Goal: Transaction & Acquisition: Purchase product/service

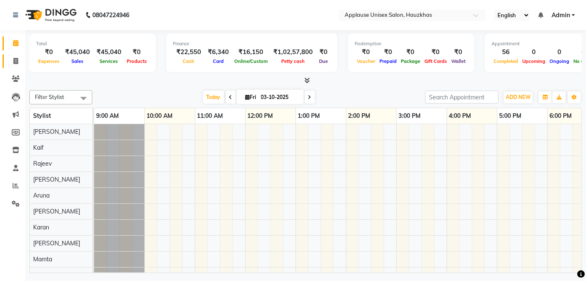
click at [8, 59] on link "Invoice" at bounding box center [13, 62] width 20 height 14
select select "5082"
select select "service"
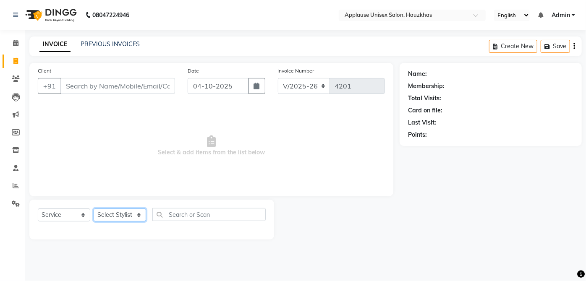
click at [124, 209] on select "Select Stylist [PERSON_NAME] [PERSON_NAME] [PERSON_NAME] [PERSON_NAME] [PERSON_…" at bounding box center [120, 215] width 52 height 13
click at [33, 106] on div "Client +91 Date [DATE] Invoice Number V/2025 V/[PHONE_NUMBER] Select & add item…" at bounding box center [211, 129] width 364 height 133
click at [123, 196] on div "Client +91 Date [DATE] Invoice Number V/2025 V/[PHONE_NUMBER] Select & add item…" at bounding box center [211, 151] width 376 height 177
click at [117, 214] on select "Select Stylist [PERSON_NAME] [PERSON_NAME] [PERSON_NAME] [PERSON_NAME] [PERSON_…" at bounding box center [120, 215] width 52 height 13
select select "32127"
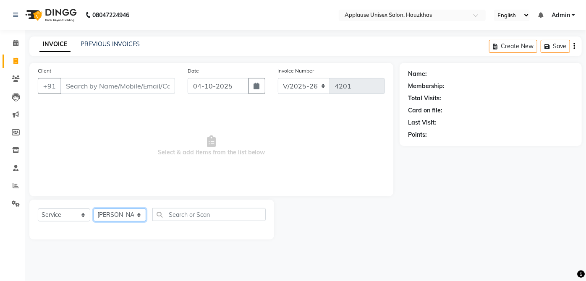
click at [94, 209] on select "Select Stylist [PERSON_NAME] [PERSON_NAME] [PERSON_NAME] [PERSON_NAME] [PERSON_…" at bounding box center [120, 215] width 52 height 13
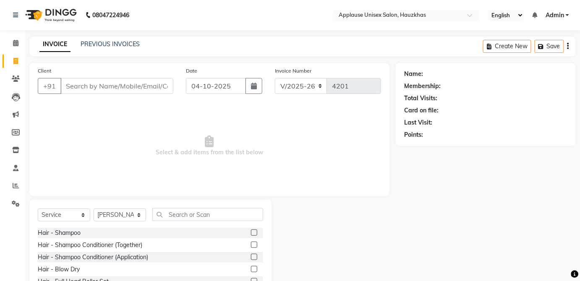
click at [201, 175] on span "Select & add items from the list below" at bounding box center [209, 146] width 343 height 84
click at [216, 211] on input "text" at bounding box center [207, 214] width 111 height 13
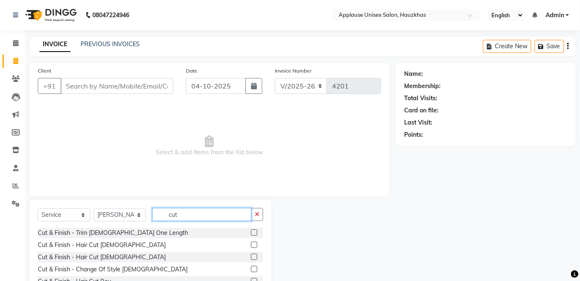
type input "cut"
click at [251, 255] on label at bounding box center [254, 257] width 6 height 6
click at [251, 255] on input "checkbox" at bounding box center [253, 257] width 5 height 5
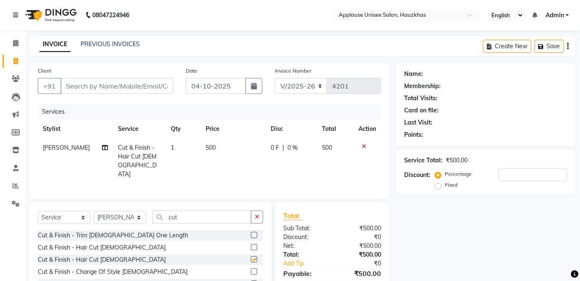
click at [324, 157] on td "500" at bounding box center [335, 160] width 37 height 45
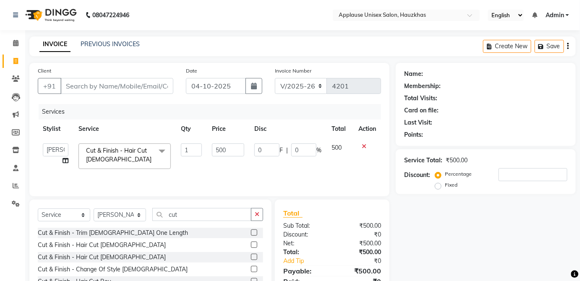
checkbox input "false"
click at [97, 217] on select "Select Stylist [PERSON_NAME] [PERSON_NAME] [PERSON_NAME] [PERSON_NAME] [PERSON_…" at bounding box center [120, 215] width 52 height 13
select select "32130"
click at [94, 209] on select "Select Stylist [PERSON_NAME] [PERSON_NAME] [PERSON_NAME] [PERSON_NAME] [PERSON_…" at bounding box center [120, 215] width 52 height 13
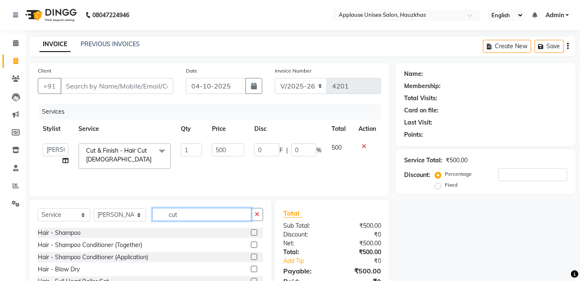
click at [210, 211] on input "cut" at bounding box center [201, 214] width 99 height 13
type input "c"
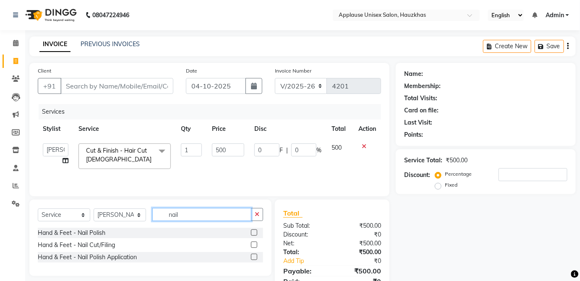
type input "nail"
click at [255, 245] on label at bounding box center [254, 245] width 6 height 6
click at [255, 245] on input "checkbox" at bounding box center [253, 245] width 5 height 5
checkbox input "true"
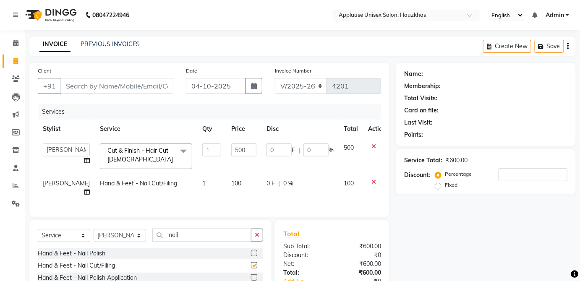
click at [312, 187] on div "0 F | 0 %" at bounding box center [299, 183] width 67 height 9
select select "32130"
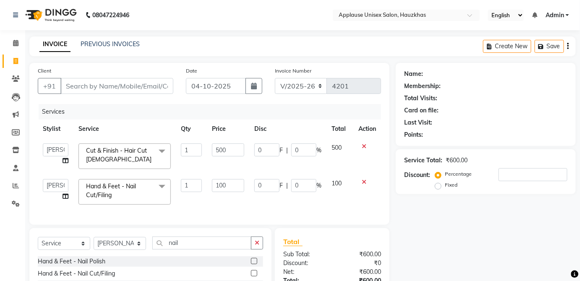
checkbox input "false"
click at [98, 73] on div "Client +91" at bounding box center [105, 83] width 148 height 34
click at [105, 83] on input "Client" at bounding box center [116, 86] width 113 height 16
type input "s"
type input "0"
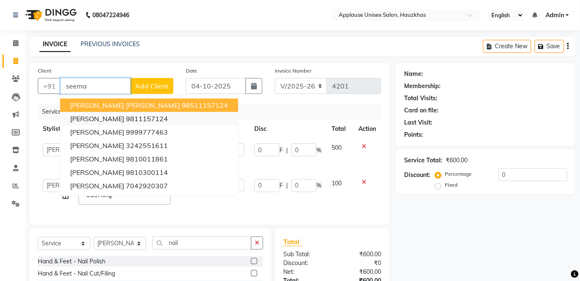
click at [142, 116] on ngb-highlight "9811157124" at bounding box center [147, 119] width 42 height 8
type input "9811157124"
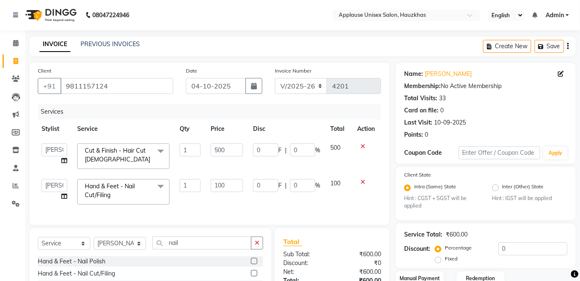
scroll to position [0, 3]
click at [537, 131] on div "Points: 0" at bounding box center [485, 134] width 163 height 9
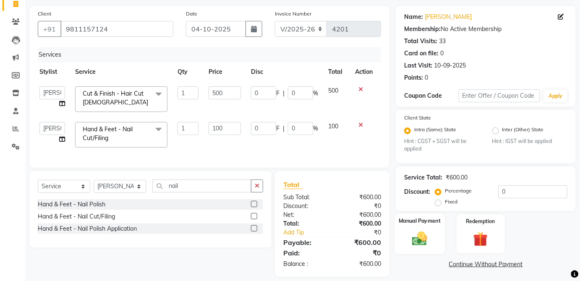
click at [431, 225] on div "Manual Payment" at bounding box center [420, 234] width 50 height 41
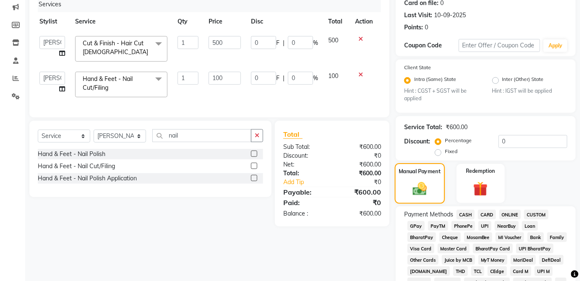
scroll to position [113, 0]
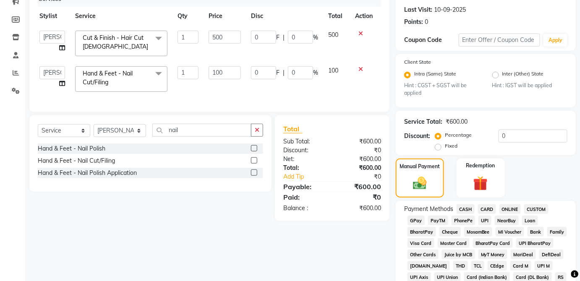
click at [467, 209] on span "CASH" at bounding box center [465, 209] width 18 height 10
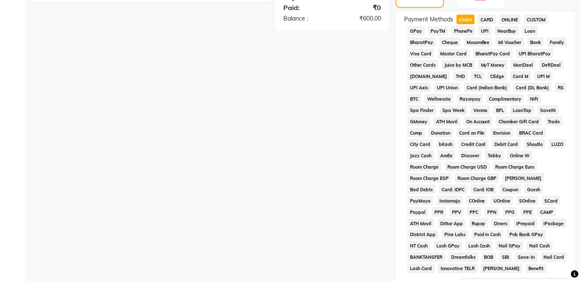
scroll to position [407, 0]
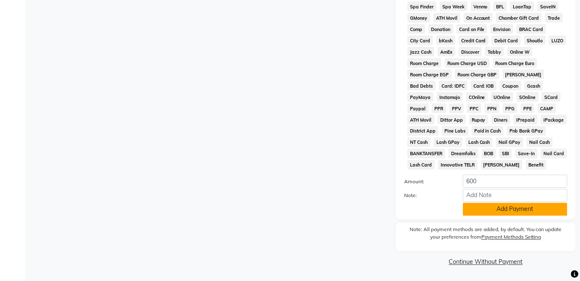
click at [524, 215] on button "Add Payment" at bounding box center [515, 209] width 104 height 13
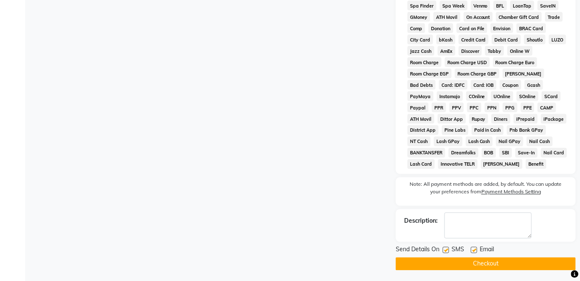
click at [507, 267] on button "Checkout" at bounding box center [486, 264] width 180 height 13
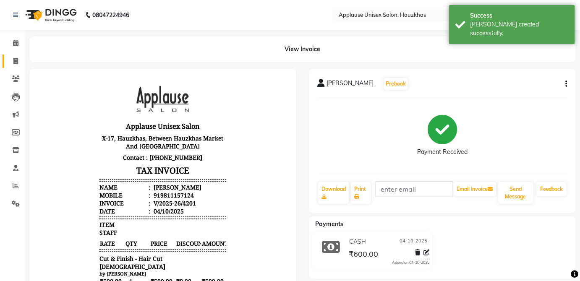
click at [10, 57] on span at bounding box center [15, 62] width 15 height 10
select select "service"
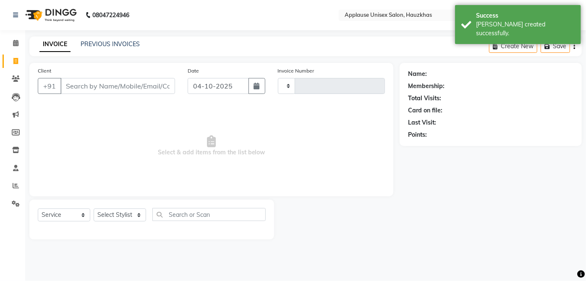
type input "4202"
select select "5082"
click at [130, 227] on div "Select Service Product Membership Package Voucher Prepaid Gift Card Select Styl…" at bounding box center [152, 218] width 228 height 20
click at [111, 220] on select "Select Stylist [PERSON_NAME] [PERSON_NAME] [PERSON_NAME] [PERSON_NAME] [PERSON_…" at bounding box center [120, 215] width 52 height 13
select select "32126"
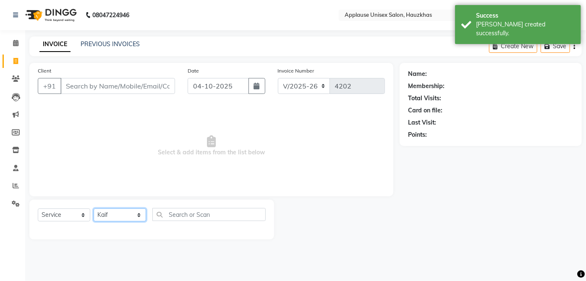
click at [94, 209] on select "Select Stylist [PERSON_NAME] [PERSON_NAME] [PERSON_NAME] [PERSON_NAME] [PERSON_…" at bounding box center [120, 215] width 52 height 13
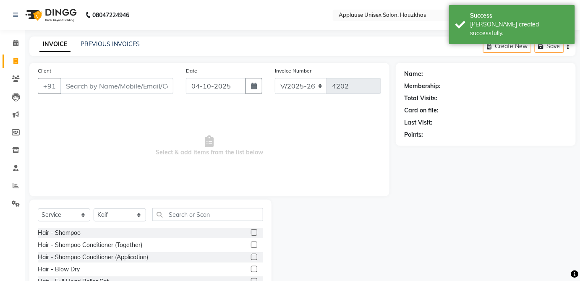
click at [251, 234] on label at bounding box center [254, 233] width 6 height 6
click at [251, 234] on input "checkbox" at bounding box center [253, 232] width 5 height 5
checkbox input "true"
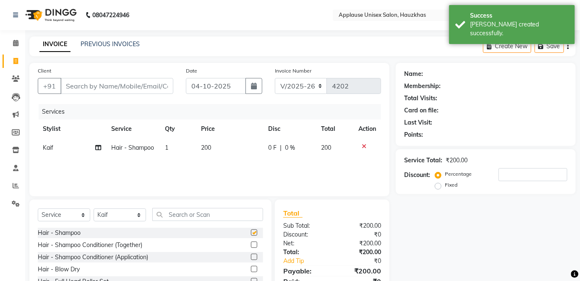
click at [307, 143] on div "0 F | 0 %" at bounding box center [289, 147] width 43 height 9
select select "32126"
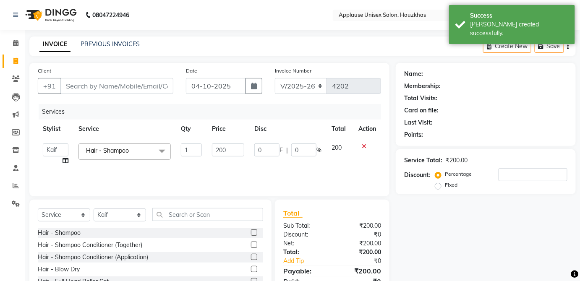
checkbox input "false"
click at [126, 212] on select "Select Stylist [PERSON_NAME] [PERSON_NAME] [PERSON_NAME] [PERSON_NAME] [PERSON_…" at bounding box center [120, 215] width 52 height 13
select select "32130"
click at [94, 209] on select "Select Stylist [PERSON_NAME] [PERSON_NAME] [PERSON_NAME] [PERSON_NAME] [PERSON_…" at bounding box center [120, 215] width 52 height 13
click at [211, 217] on input "text" at bounding box center [207, 214] width 111 height 13
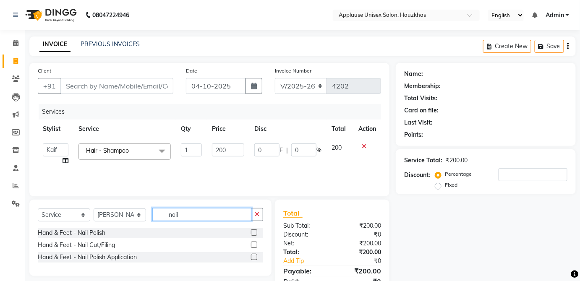
type input "nail"
click at [254, 244] on label at bounding box center [254, 245] width 6 height 6
click at [254, 244] on input "checkbox" at bounding box center [253, 245] width 5 height 5
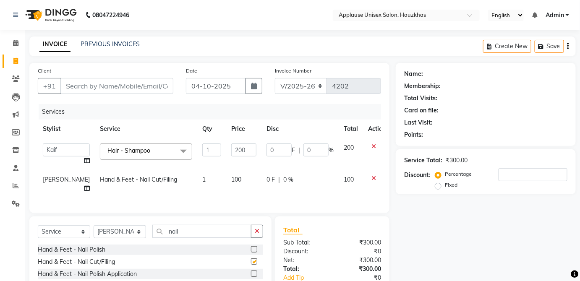
click at [316, 185] on td "0 F | 0 %" at bounding box center [299, 184] width 77 height 28
checkbox input "false"
select select "32130"
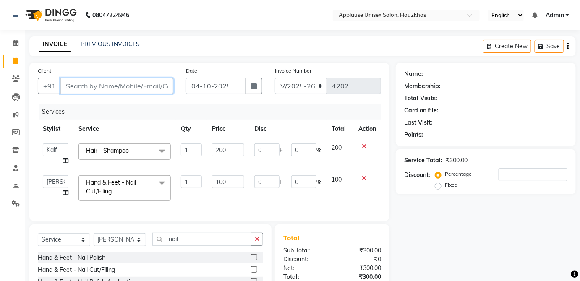
click at [89, 85] on input "Client" at bounding box center [116, 86] width 113 height 16
click at [138, 244] on select "Select Stylist [PERSON_NAME] [PERSON_NAME] [PERSON_NAME] [PERSON_NAME] [PERSON_…" at bounding box center [120, 239] width 52 height 13
click at [214, 239] on input "nail" at bounding box center [201, 239] width 99 height 13
type input "n"
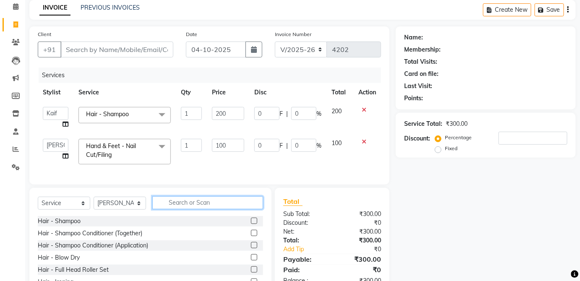
scroll to position [55, 0]
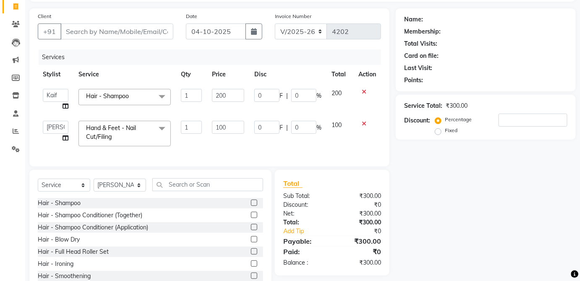
click at [251, 218] on label at bounding box center [254, 215] width 6 height 6
click at [251, 218] on input "checkbox" at bounding box center [253, 215] width 5 height 5
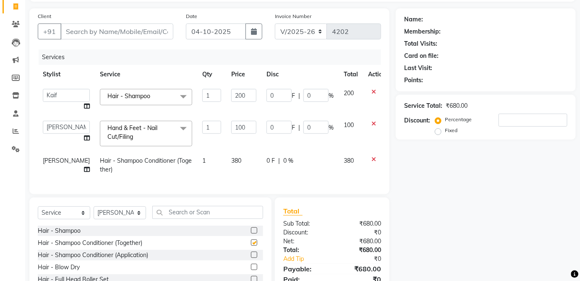
click at [233, 159] on td "380" at bounding box center [243, 165] width 35 height 28
checkbox input "false"
select select "32130"
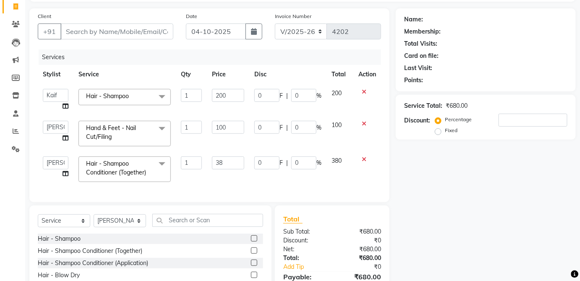
type input "3"
type input "400"
click at [336, 158] on span "380" at bounding box center [336, 161] width 10 height 8
select select "32130"
click at [227, 227] on input "text" at bounding box center [207, 220] width 111 height 13
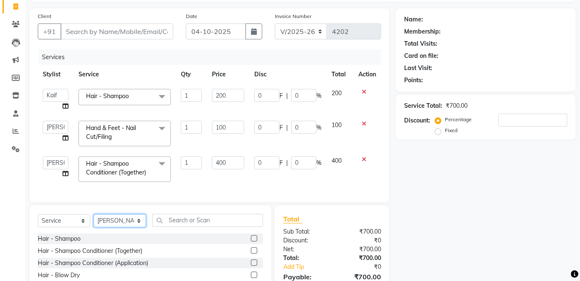
click at [133, 227] on select "Select Stylist [PERSON_NAME] [PERSON_NAME] [PERSON_NAME] [PERSON_NAME] [PERSON_…" at bounding box center [120, 220] width 52 height 13
select select "64973"
click at [94, 219] on select "Select Stylist [PERSON_NAME] [PERSON_NAME] [PERSON_NAME] [PERSON_NAME] [PERSON_…" at bounding box center [120, 220] width 52 height 13
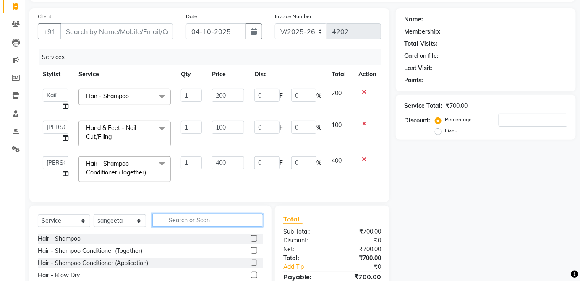
click at [190, 219] on input "text" at bounding box center [207, 220] width 111 height 13
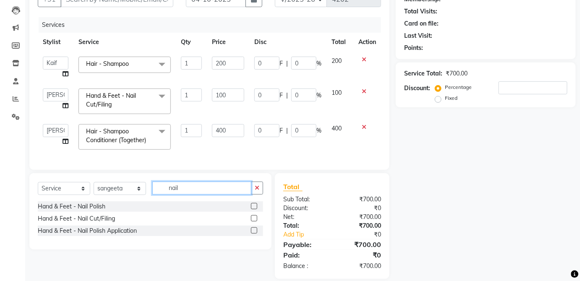
scroll to position [102, 0]
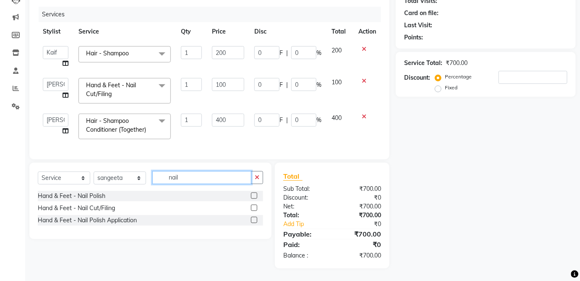
type input "nail"
click at [254, 208] on label at bounding box center [254, 208] width 6 height 6
click at [254, 208] on input "checkbox" at bounding box center [253, 208] width 5 height 5
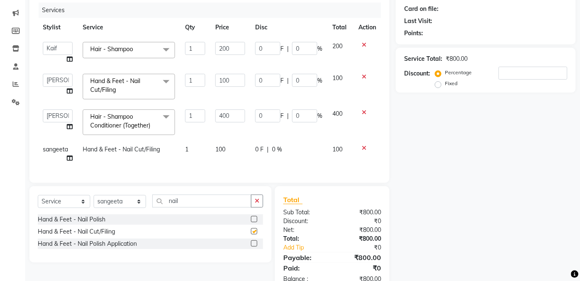
click at [308, 146] on div "0 F | 0 %" at bounding box center [288, 149] width 67 height 9
checkbox input "false"
select select "64973"
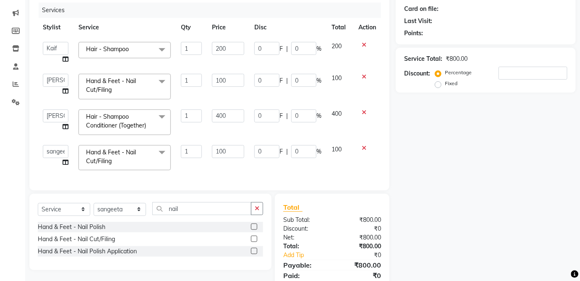
scroll to position [0, 0]
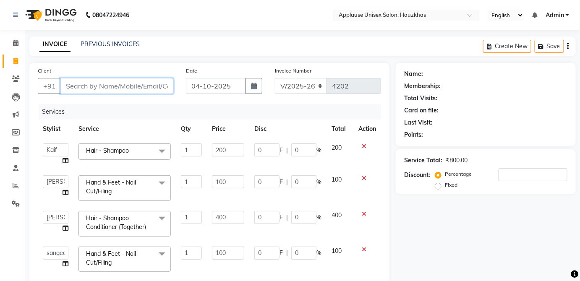
click at [162, 86] on input "Client" at bounding box center [116, 86] width 113 height 16
type input "m"
type input "0"
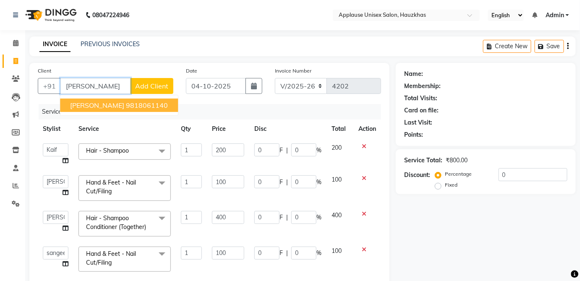
click at [159, 110] on button "[PERSON_NAME] 9818061140" at bounding box center [119, 105] width 118 height 13
type input "9818061140"
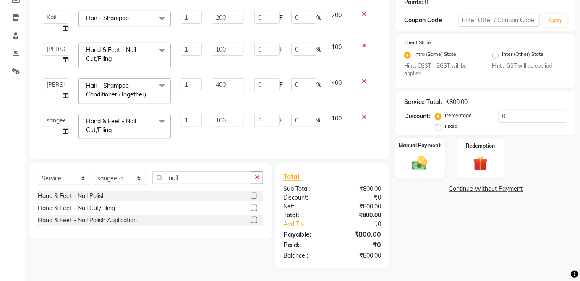
click at [430, 155] on img at bounding box center [419, 163] width 24 height 17
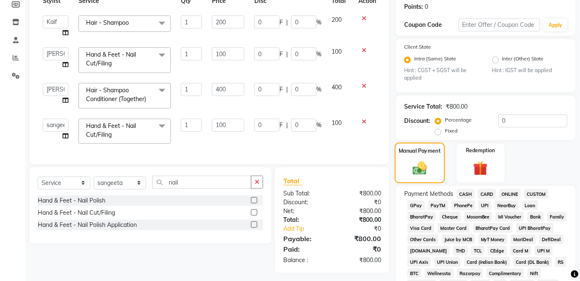
scroll to position [136, 0]
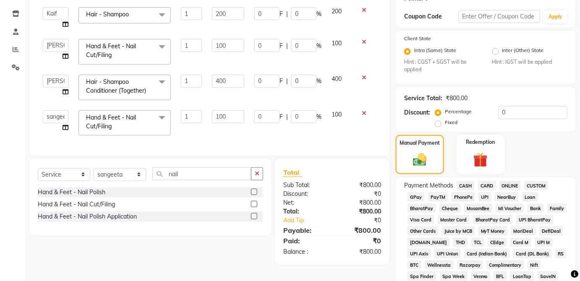
click at [465, 185] on span "CASH" at bounding box center [465, 186] width 18 height 10
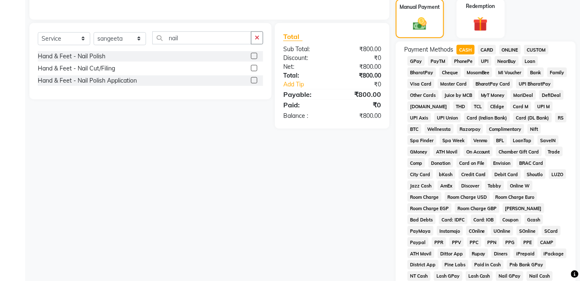
scroll to position [407, 0]
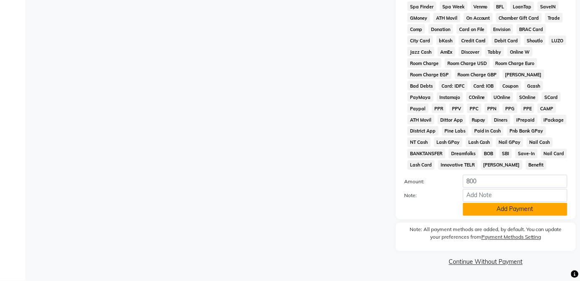
click at [493, 215] on button "Add Payment" at bounding box center [515, 209] width 104 height 13
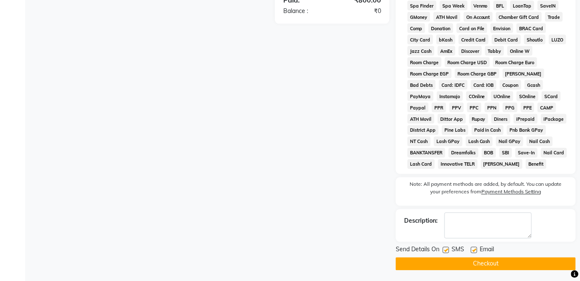
click at [470, 263] on button "Checkout" at bounding box center [486, 264] width 180 height 13
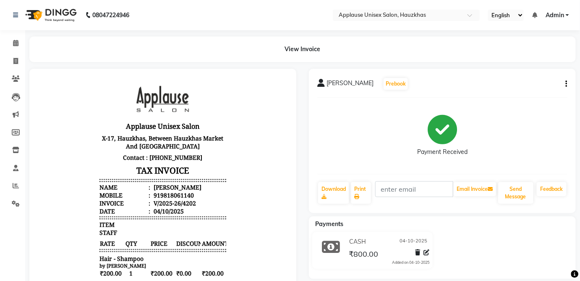
click at [576, 83] on div "[PERSON_NAME] Prebook Payment Received Download Print Email Invoice Send Messag…" at bounding box center [442, 141] width 267 height 144
click at [564, 84] on button "button" at bounding box center [564, 84] width 5 height 9
click at [358, 240] on span "CASH" at bounding box center [357, 241] width 17 height 9
click at [575, 83] on div "[PERSON_NAME] Prebook Payment Received Download Print Email Invoice Send Messag…" at bounding box center [442, 141] width 267 height 144
click at [566, 84] on icon "button" at bounding box center [567, 84] width 2 height 0
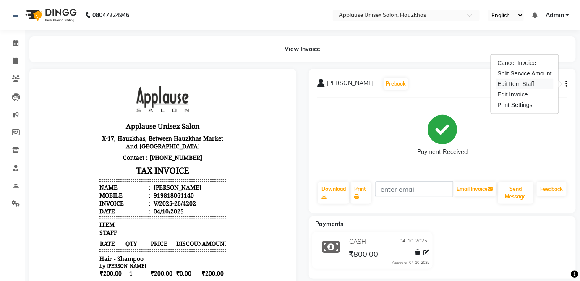
click at [544, 86] on div "Edit Item Staff" at bounding box center [524, 84] width 57 height 10
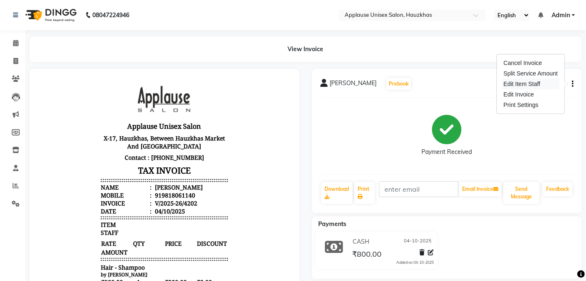
select select "32126"
select select "32130"
select select "64973"
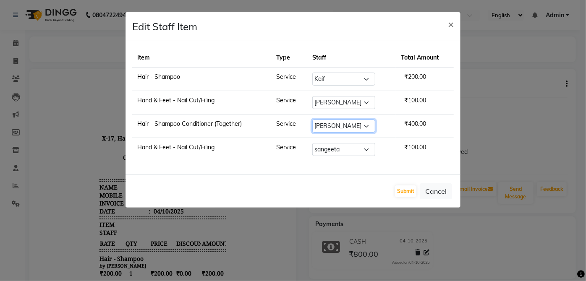
click at [346, 126] on select "Select [PERSON_NAME] [PERSON_NAME] [PERSON_NAME] [PERSON_NAME] [PERSON_NAME] Ka…" at bounding box center [343, 126] width 63 height 13
select select "32126"
click at [313, 120] on select "Select [PERSON_NAME] [PERSON_NAME] [PERSON_NAME] [PERSON_NAME] [PERSON_NAME] Ka…" at bounding box center [343, 126] width 63 height 13
click at [410, 189] on button "Submit" at bounding box center [405, 191] width 21 height 12
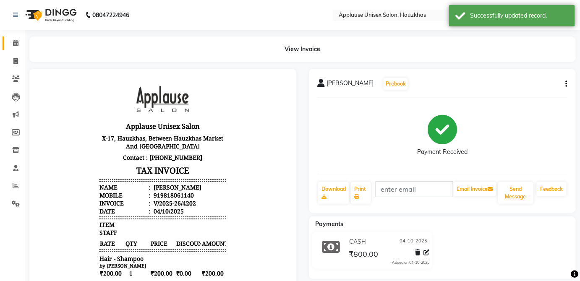
click at [16, 42] on icon at bounding box center [15, 43] width 5 height 6
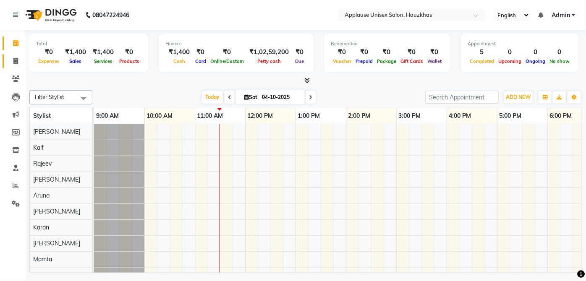
click at [12, 60] on span at bounding box center [15, 62] width 15 height 10
select select "service"
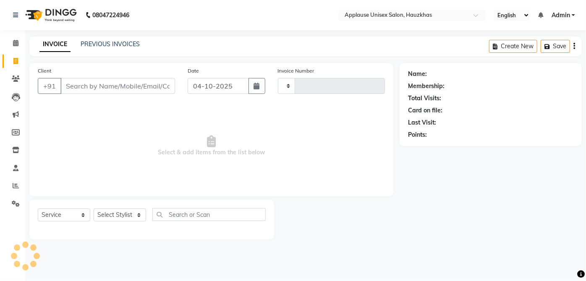
type input "4203"
select select "5082"
click at [134, 216] on select "Select Stylist" at bounding box center [120, 215] width 52 height 13
select select "37821"
click at [94, 209] on select "Select Stylist [PERSON_NAME] [PERSON_NAME] [PERSON_NAME] [PERSON_NAME] [PERSON_…" at bounding box center [120, 215] width 52 height 13
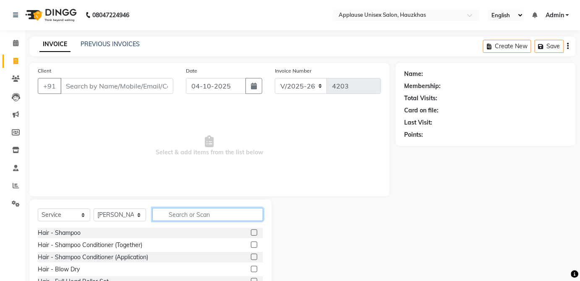
click at [199, 217] on input "text" at bounding box center [207, 214] width 111 height 13
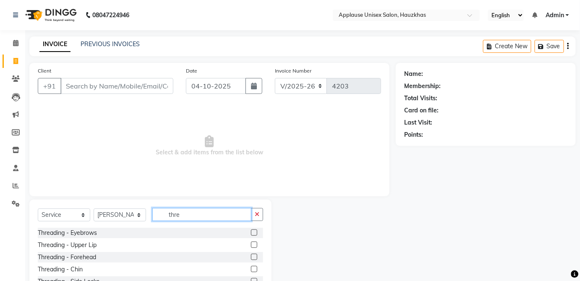
type input "thre"
click at [251, 234] on label at bounding box center [254, 233] width 6 height 6
click at [251, 234] on input "checkbox" at bounding box center [253, 232] width 5 height 5
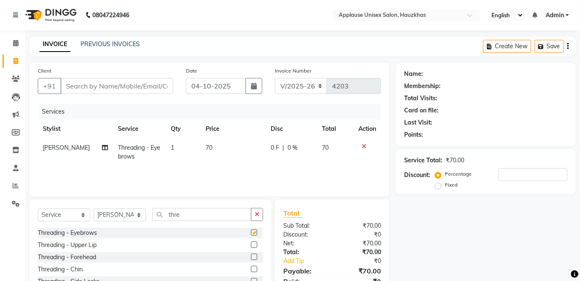
click at [317, 164] on td "70" at bounding box center [335, 152] width 37 height 28
checkbox input "false"
select select "37821"
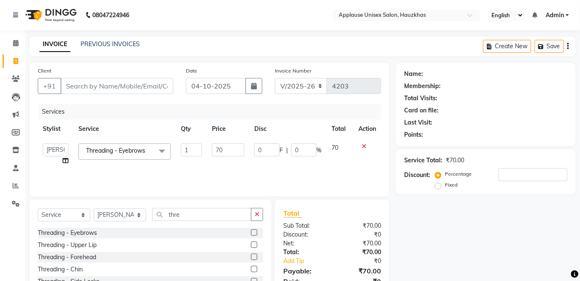
click at [251, 244] on label at bounding box center [254, 245] width 6 height 6
click at [251, 244] on input "checkbox" at bounding box center [253, 245] width 5 height 5
checkbox input "true"
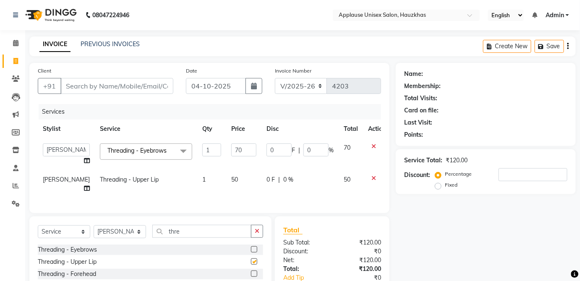
click at [315, 185] on td "0 F | 0 %" at bounding box center [299, 184] width 77 height 28
select select "37821"
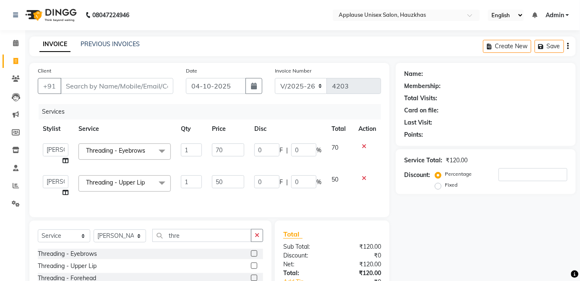
checkbox input "false"
click at [96, 85] on input "Client" at bounding box center [116, 86] width 113 height 16
type input "l"
type input "0"
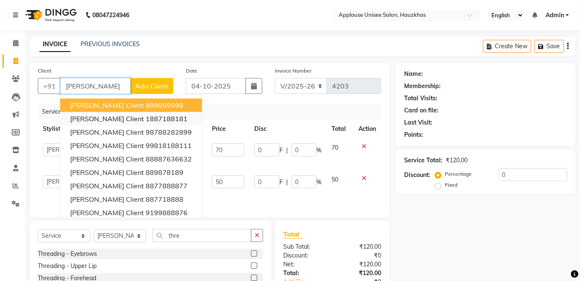
click at [93, 116] on span "[PERSON_NAME] client" at bounding box center [107, 119] width 74 height 8
type input "1887188181"
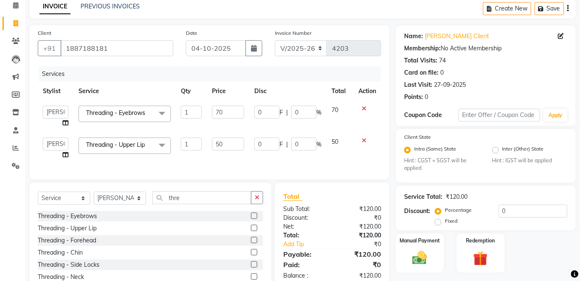
scroll to position [38, 0]
click at [418, 249] on img at bounding box center [419, 257] width 24 height 17
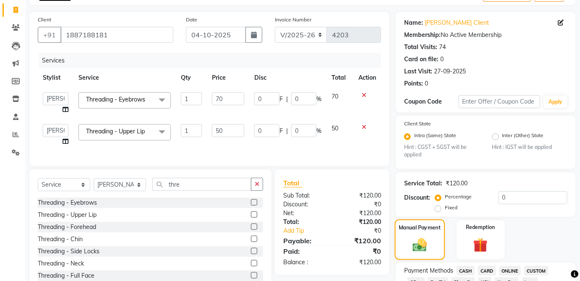
scroll to position [79, 0]
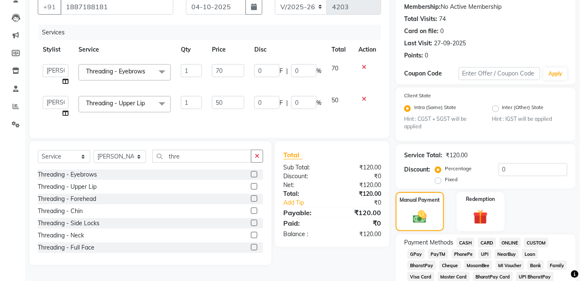
click at [480, 253] on span "UPI" at bounding box center [484, 254] width 13 height 10
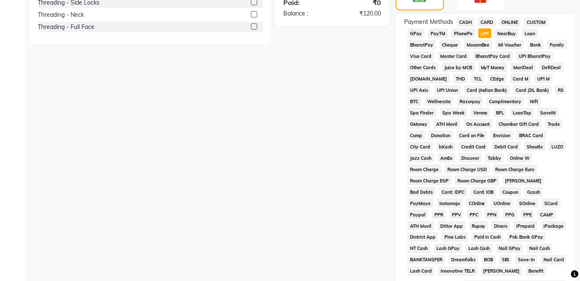
scroll to position [407, 0]
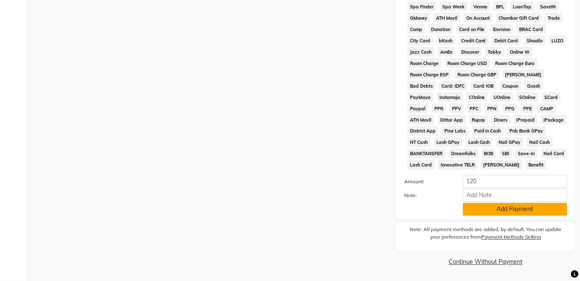
click at [516, 215] on button "Add Payment" at bounding box center [515, 209] width 104 height 13
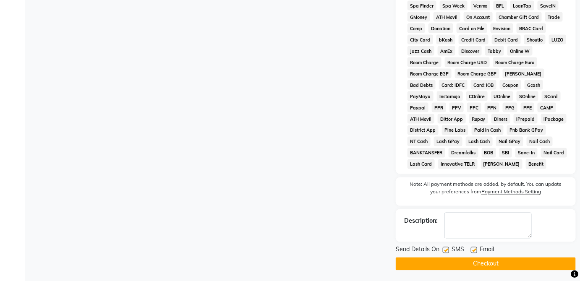
click at [507, 266] on button "Checkout" at bounding box center [486, 264] width 180 height 13
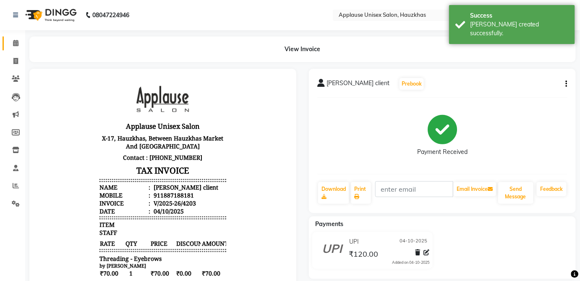
click at [15, 40] on icon at bounding box center [15, 43] width 5 height 6
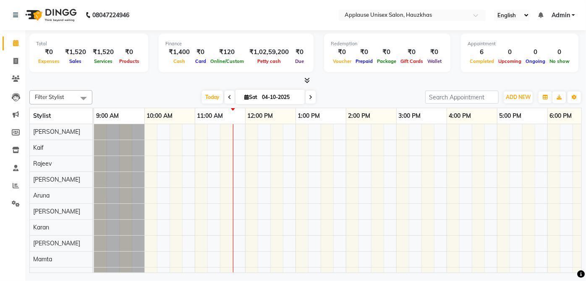
click at [25, 63] on div "Total ₹0 Expenses ₹1,520 Sales ₹1,520 Services ₹0 Products Finance ₹1,400 Cash …" at bounding box center [305, 152] width 561 height 245
click at [3, 49] on link "Calendar" at bounding box center [13, 44] width 20 height 14
click at [17, 59] on icon at bounding box center [15, 61] width 5 height 6
select select "service"
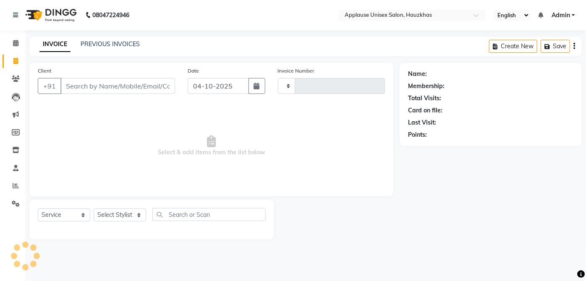
type input "4204"
select select "5082"
click at [117, 210] on select "Select Stylist" at bounding box center [120, 215] width 52 height 13
select select "32126"
click at [94, 209] on select "Select Stylist [PERSON_NAME] [PERSON_NAME] [PERSON_NAME] [PERSON_NAME] [PERSON_…" at bounding box center [120, 215] width 52 height 13
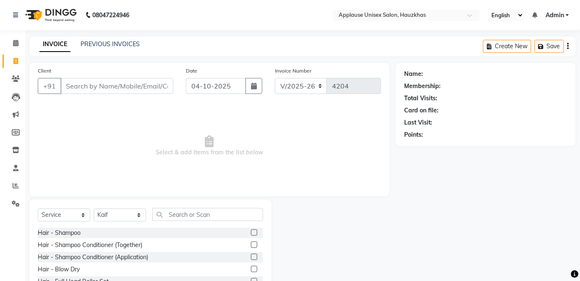
click at [251, 242] on label at bounding box center [254, 245] width 6 height 6
click at [251, 243] on input "checkbox" at bounding box center [253, 245] width 5 height 5
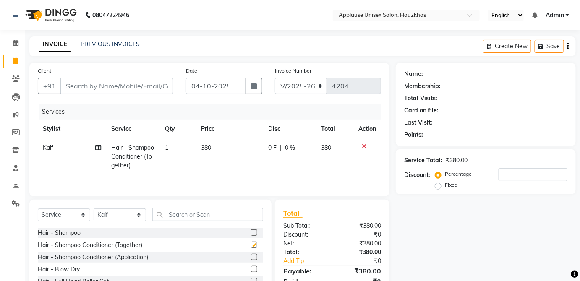
checkbox input "false"
click at [237, 139] on td "380" at bounding box center [229, 156] width 67 height 37
click at [242, 139] on td "380" at bounding box center [229, 156] width 67 height 37
select select "32126"
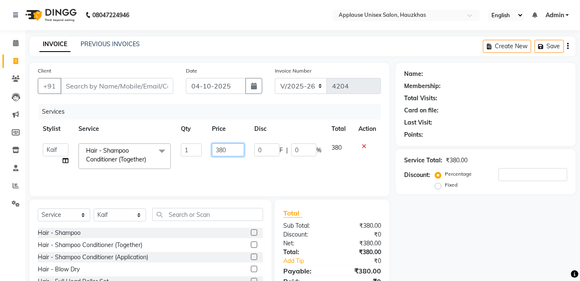
click at [222, 144] on input "380" at bounding box center [228, 149] width 32 height 13
type input "400"
click at [341, 152] on td "380" at bounding box center [339, 156] width 27 height 36
select select "32126"
click at [138, 214] on select "Select Stylist [PERSON_NAME] [PERSON_NAME] [PERSON_NAME] [PERSON_NAME] [PERSON_…" at bounding box center [120, 215] width 52 height 13
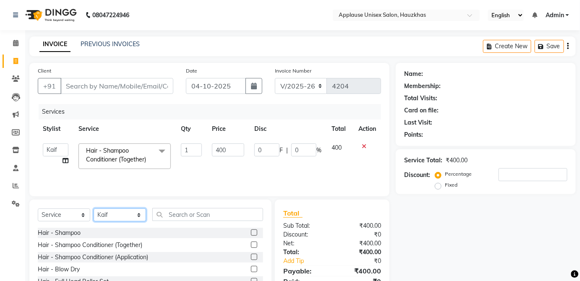
select select "32125"
click at [94, 209] on select "Select Stylist [PERSON_NAME] [PERSON_NAME] [PERSON_NAME] [PERSON_NAME] [PERSON_…" at bounding box center [120, 215] width 52 height 13
click at [216, 227] on div "Select Service Product Membership Package Voucher Prepaid Gift Card Select Styl…" at bounding box center [150, 218] width 225 height 20
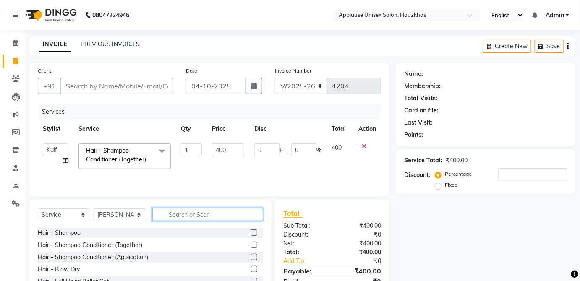
click at [248, 213] on input "text" at bounding box center [207, 214] width 111 height 13
type input "blo"
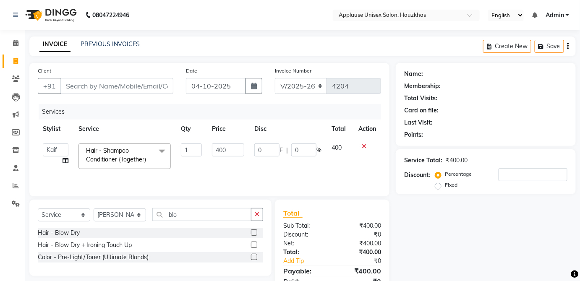
click at [258, 225] on div "Select Service Product Membership Package Voucher Prepaid Gift Card Select Styl…" at bounding box center [150, 218] width 225 height 20
click at [240, 178] on div "Services Stylist Service Qty Price Disc Total Action [PERSON_NAME] [PERSON_NAME…" at bounding box center [209, 146] width 343 height 84
click at [254, 232] on label at bounding box center [254, 233] width 6 height 6
click at [254, 232] on input "checkbox" at bounding box center [253, 232] width 5 height 5
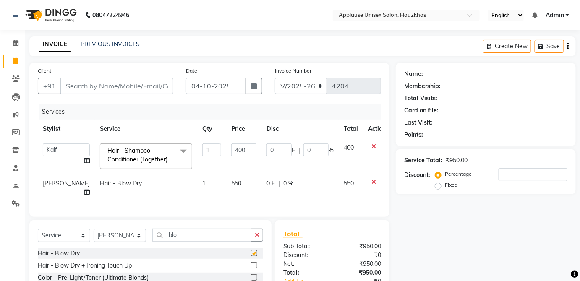
checkbox input "false"
click at [240, 184] on td "550" at bounding box center [243, 188] width 35 height 28
select select "32125"
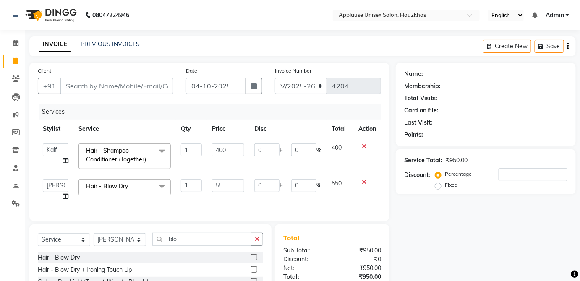
type input "5"
type input "600"
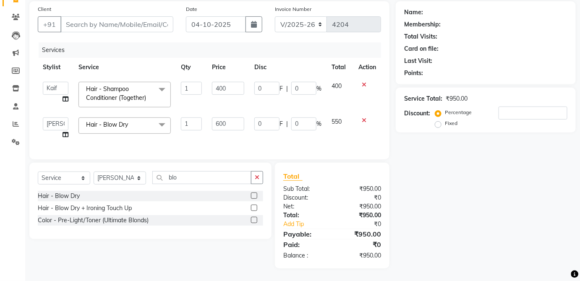
click at [345, 119] on tbody "[PERSON_NAME] [PERSON_NAME] [PERSON_NAME] [PERSON_NAME] [PERSON_NAME] Kaif [PER…" at bounding box center [209, 111] width 343 height 68
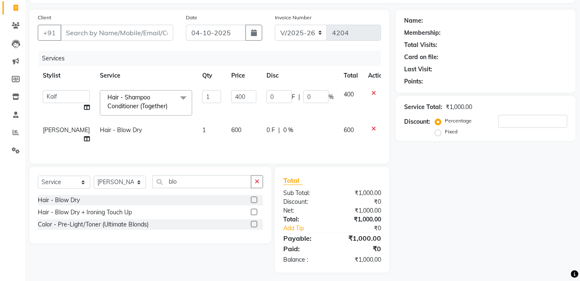
click at [344, 132] on span "600" at bounding box center [349, 130] width 10 height 8
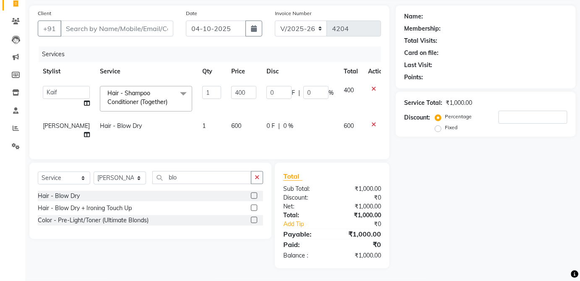
select select "32125"
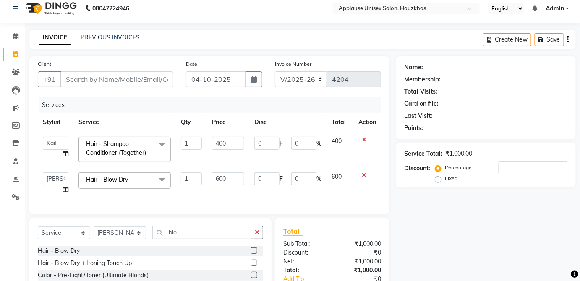
scroll to position [0, 0]
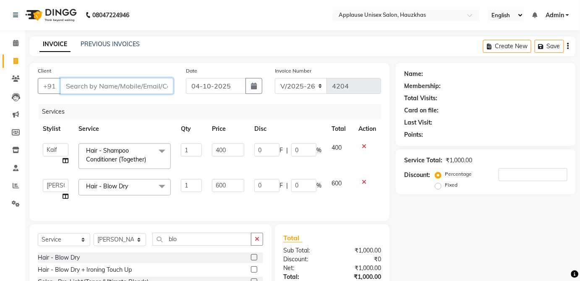
click at [102, 89] on input "Client" at bounding box center [116, 86] width 113 height 16
type input "0"
click at [48, 186] on select "[PERSON_NAME] [PERSON_NAME] [PERSON_NAME] [PERSON_NAME] [PERSON_NAME] Kaif [PER…" at bounding box center [56, 185] width 26 height 13
select select "32126"
drag, startPoint x: 48, startPoint y: 186, endPoint x: 211, endPoint y: 2, distance: 245.2
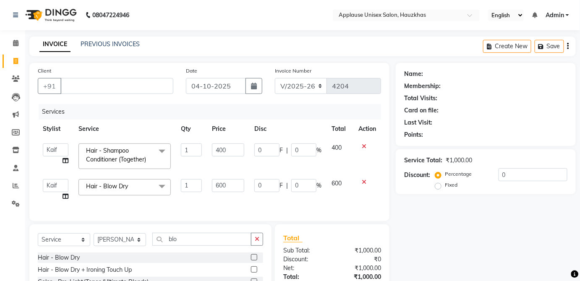
click at [482, 200] on div "Name: Membership: Total Visits: Card on file: Last Visit: Points: Service Total…" at bounding box center [489, 196] width 186 height 267
click at [73, 84] on input "Client" at bounding box center [116, 86] width 113 height 16
click at [133, 241] on select "Select Stylist [PERSON_NAME] [PERSON_NAME] [PERSON_NAME] [PERSON_NAME] [PERSON_…" at bounding box center [120, 239] width 52 height 13
click at [196, 239] on input "blo" at bounding box center [201, 239] width 99 height 13
type input "b"
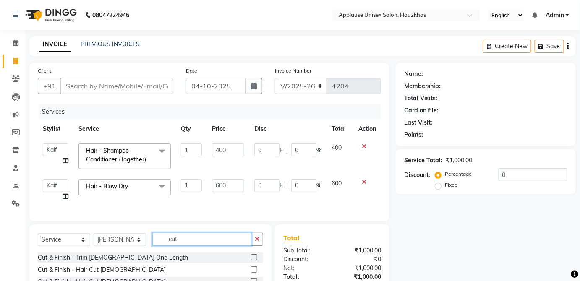
scroll to position [19, 0]
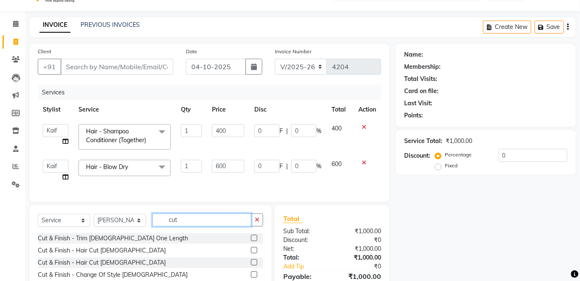
type input "cut"
click at [251, 241] on label at bounding box center [254, 238] width 6 height 6
click at [251, 241] on input "checkbox" at bounding box center [253, 238] width 5 height 5
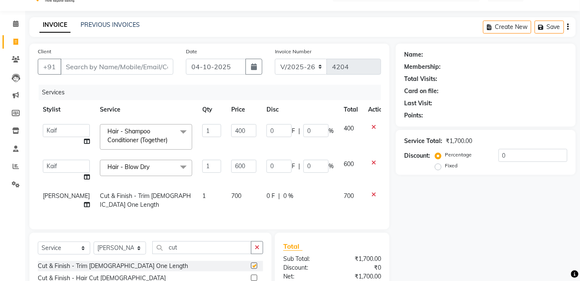
click at [322, 195] on td "0 F | 0 %" at bounding box center [299, 201] width 77 height 28
checkbox input "false"
select select "32125"
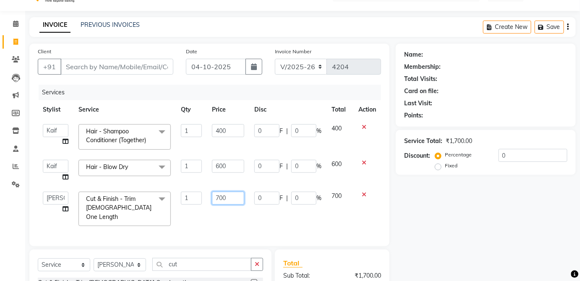
click at [237, 199] on input "700" at bounding box center [228, 198] width 32 height 13
type input "7"
type input "800"
click at [341, 198] on span "700" at bounding box center [336, 196] width 10 height 8
select select "32125"
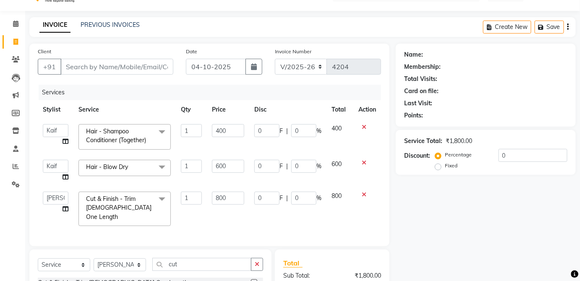
scroll to position [120, 0]
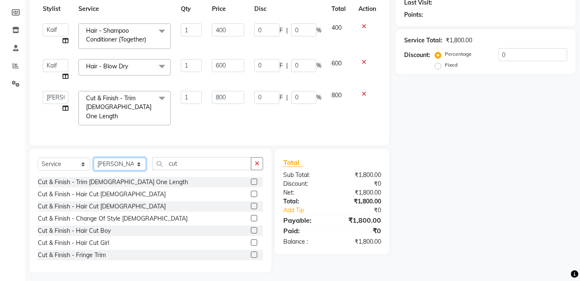
click at [139, 159] on select "Select Stylist [PERSON_NAME] [PERSON_NAME] [PERSON_NAME] [PERSON_NAME] [PERSON_…" at bounding box center [120, 164] width 52 height 13
select select "86179"
click at [94, 158] on select "Select Stylist [PERSON_NAME] [PERSON_NAME] [PERSON_NAME] [PERSON_NAME] [PERSON_…" at bounding box center [120, 164] width 52 height 13
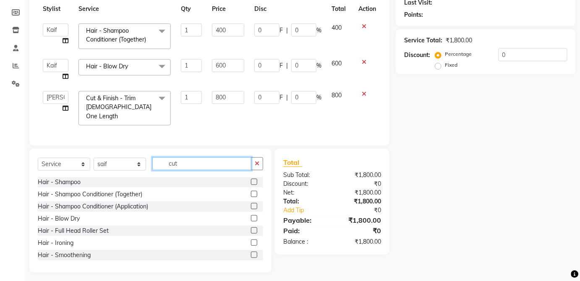
click at [210, 159] on input "cut" at bounding box center [201, 163] width 99 height 13
click at [251, 179] on label at bounding box center [254, 182] width 6 height 6
click at [251, 180] on input "checkbox" at bounding box center [253, 182] width 5 height 5
checkbox input "true"
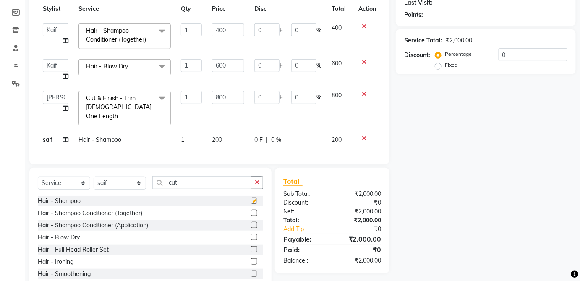
click at [318, 136] on div "0 F | 0 %" at bounding box center [287, 140] width 67 height 9
select select "86179"
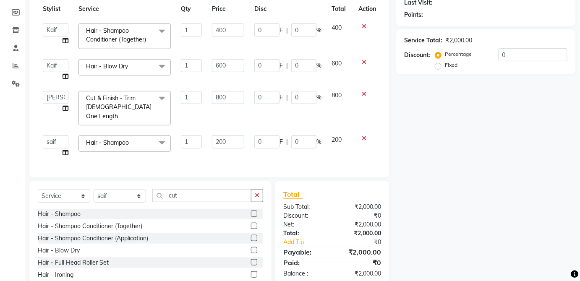
checkbox input "false"
click at [131, 193] on select "Select Stylist [PERSON_NAME] [PERSON_NAME] [PERSON_NAME] [PERSON_NAME] [PERSON_…" at bounding box center [120, 196] width 52 height 13
select select "32134"
click at [94, 190] on select "Select Stylist [PERSON_NAME] [PERSON_NAME] [PERSON_NAME] [PERSON_NAME] [PERSON_…" at bounding box center [120, 196] width 52 height 13
click at [202, 190] on input "cut" at bounding box center [201, 195] width 99 height 13
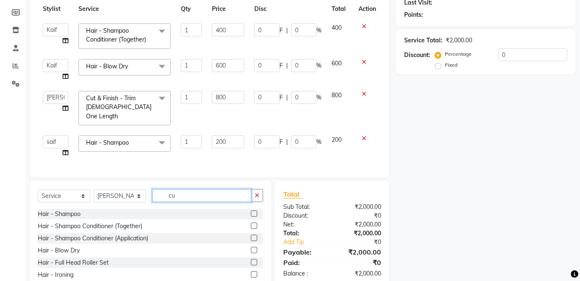
type input "c"
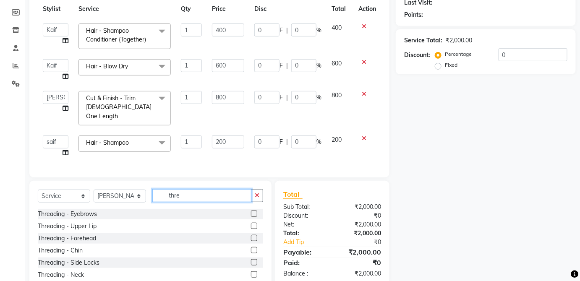
type input "thre"
click at [251, 211] on label at bounding box center [254, 214] width 6 height 6
click at [251, 211] on input "checkbox" at bounding box center [253, 213] width 5 height 5
checkbox input "true"
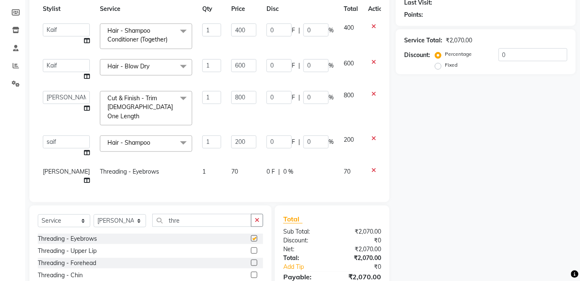
click at [304, 167] on td "0 F | 0 %" at bounding box center [299, 176] width 77 height 28
select select "32134"
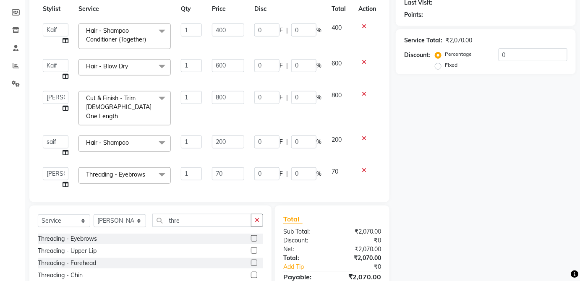
checkbox input "false"
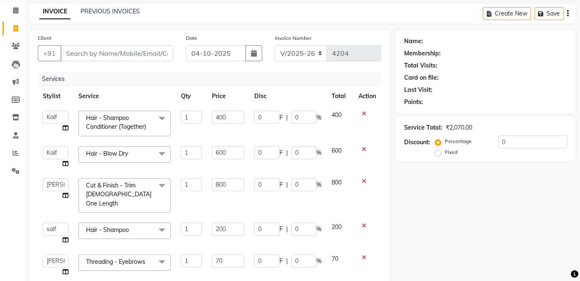
scroll to position [0, 0]
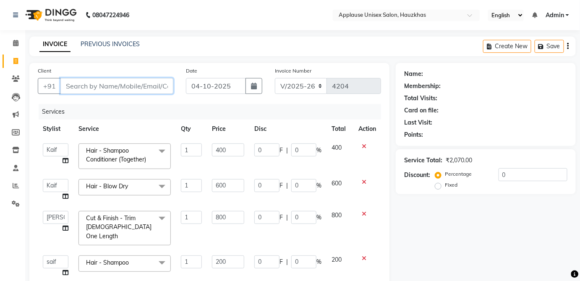
click at [151, 83] on input "Client" at bounding box center [116, 86] width 113 height 16
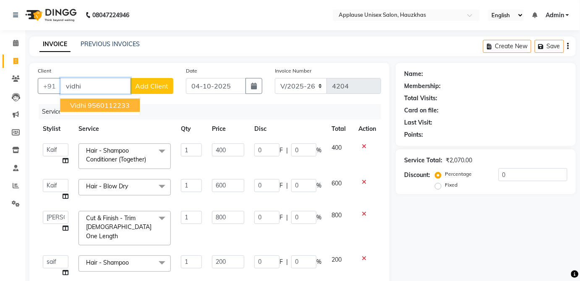
click at [133, 106] on button "[PERSON_NAME] 9560112233" at bounding box center [100, 105] width 80 height 13
type input "9560112233"
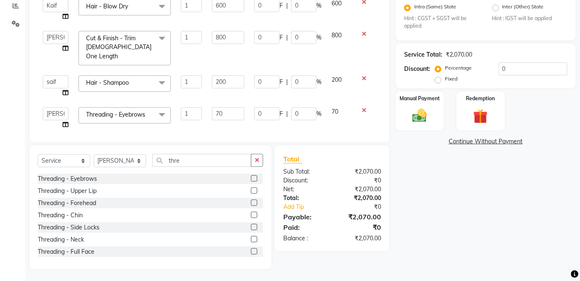
scroll to position [3, 0]
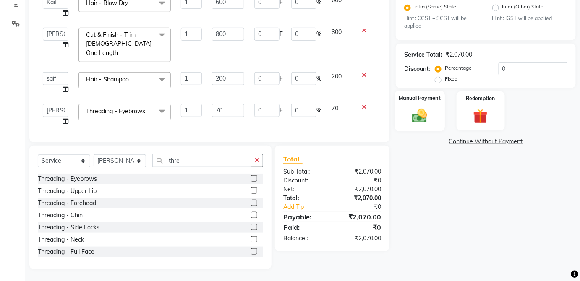
click at [433, 112] on div "Manual Payment" at bounding box center [420, 111] width 50 height 41
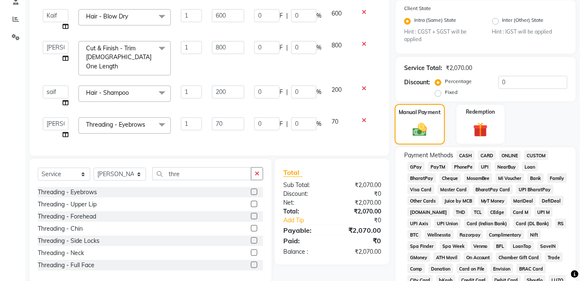
scroll to position [183, 0]
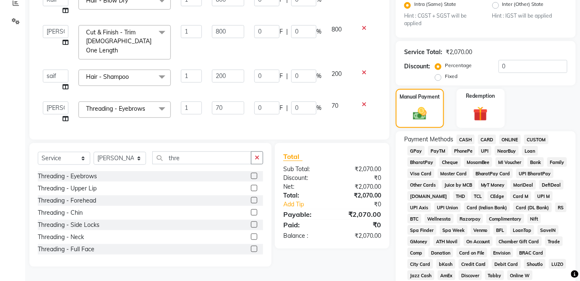
click at [471, 141] on span "CASH" at bounding box center [465, 140] width 18 height 10
click at [516, 170] on span "UPI BharatPay" at bounding box center [534, 174] width 37 height 10
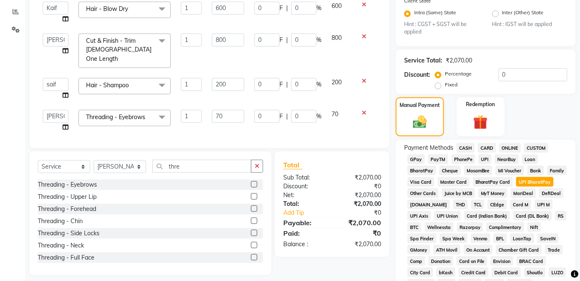
scroll to position [173, 0]
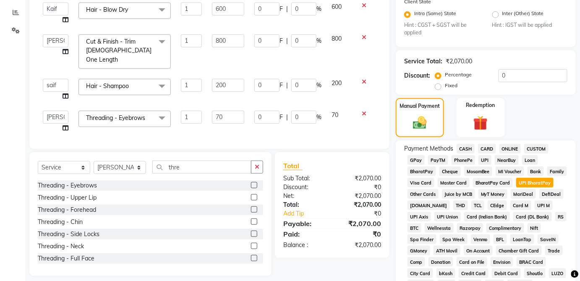
click at [467, 152] on span "CASH" at bounding box center [465, 149] width 18 height 10
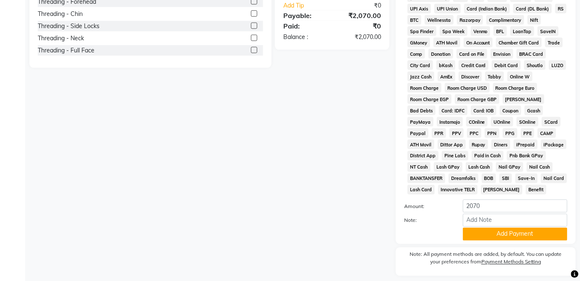
scroll to position [407, 0]
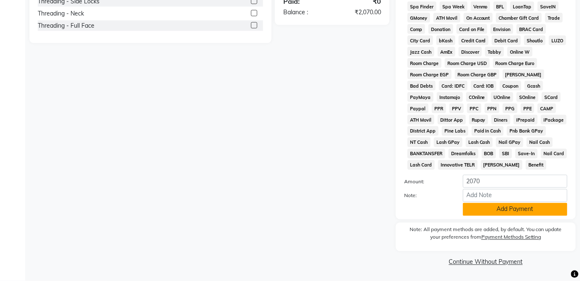
click at [532, 212] on button "Add Payment" at bounding box center [515, 209] width 104 height 13
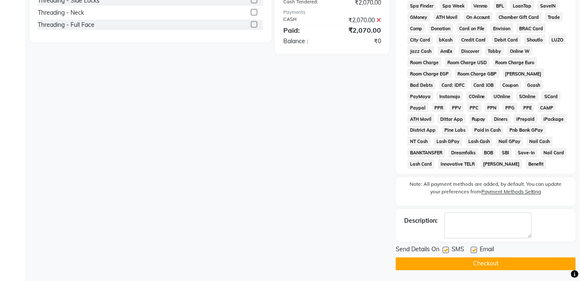
click at [504, 269] on button "Checkout" at bounding box center [486, 264] width 180 height 13
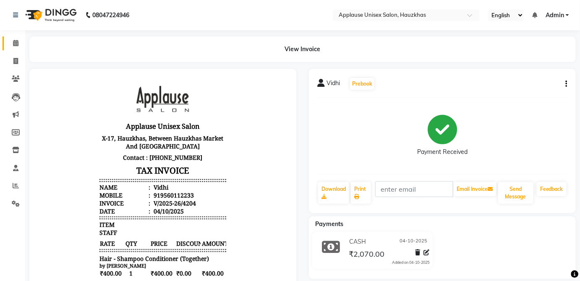
click at [15, 37] on link "Calendar" at bounding box center [13, 44] width 20 height 14
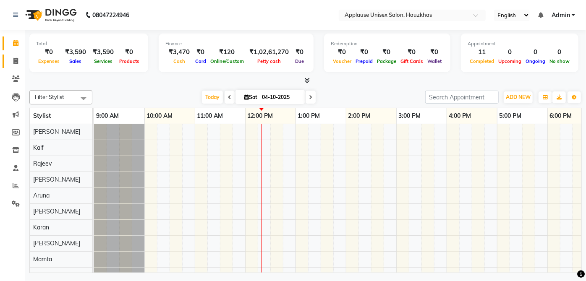
click at [13, 65] on span at bounding box center [15, 62] width 15 height 10
select select "service"
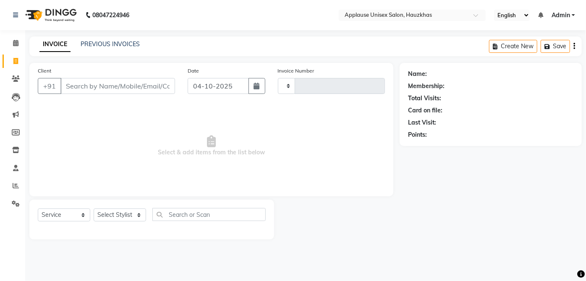
type input "4205"
click at [20, 41] on span at bounding box center [15, 44] width 15 height 10
